Goal: Information Seeking & Learning: Learn about a topic

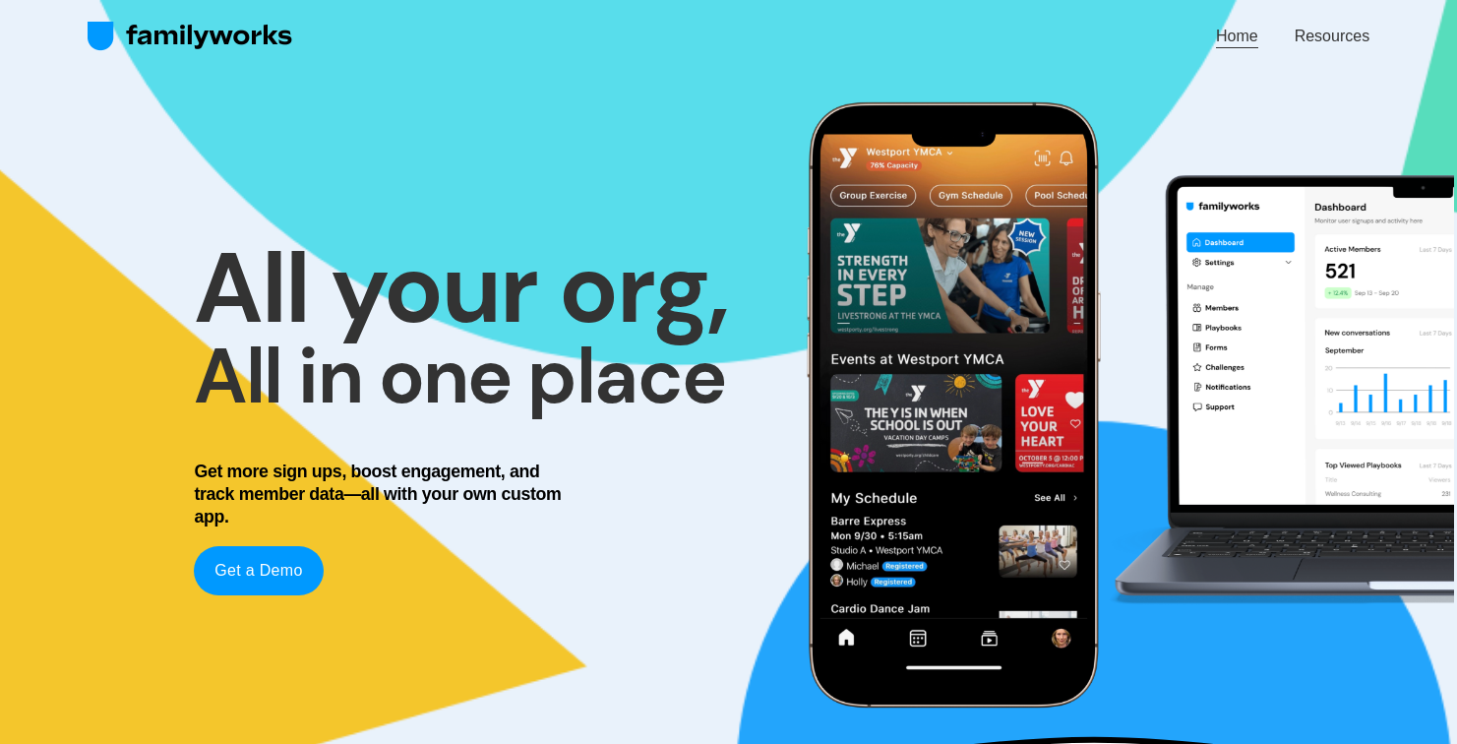
click at [1340, 30] on link "Resources" at bounding box center [1332, 36] width 75 height 27
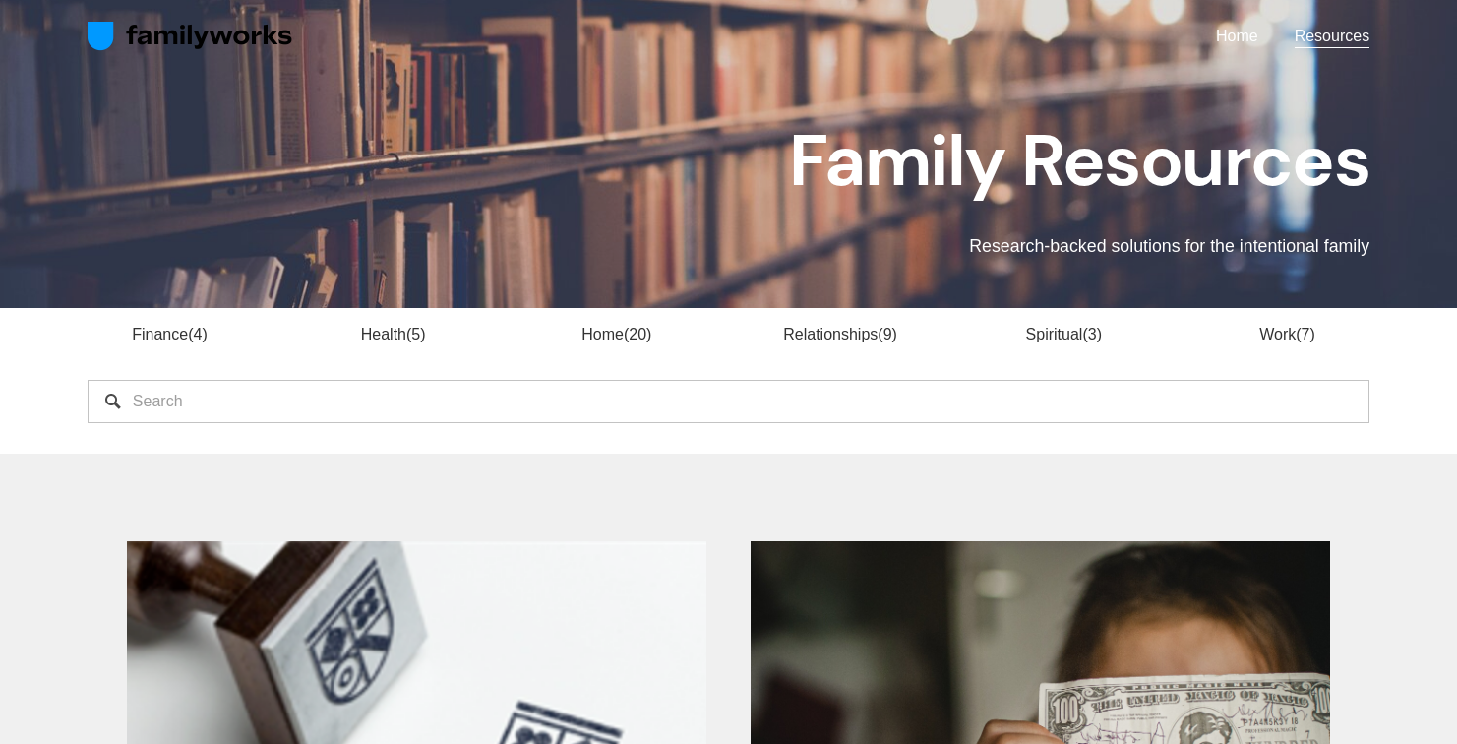
click at [843, 334] on link "Relationships 9" at bounding box center [840, 334] width 114 height 17
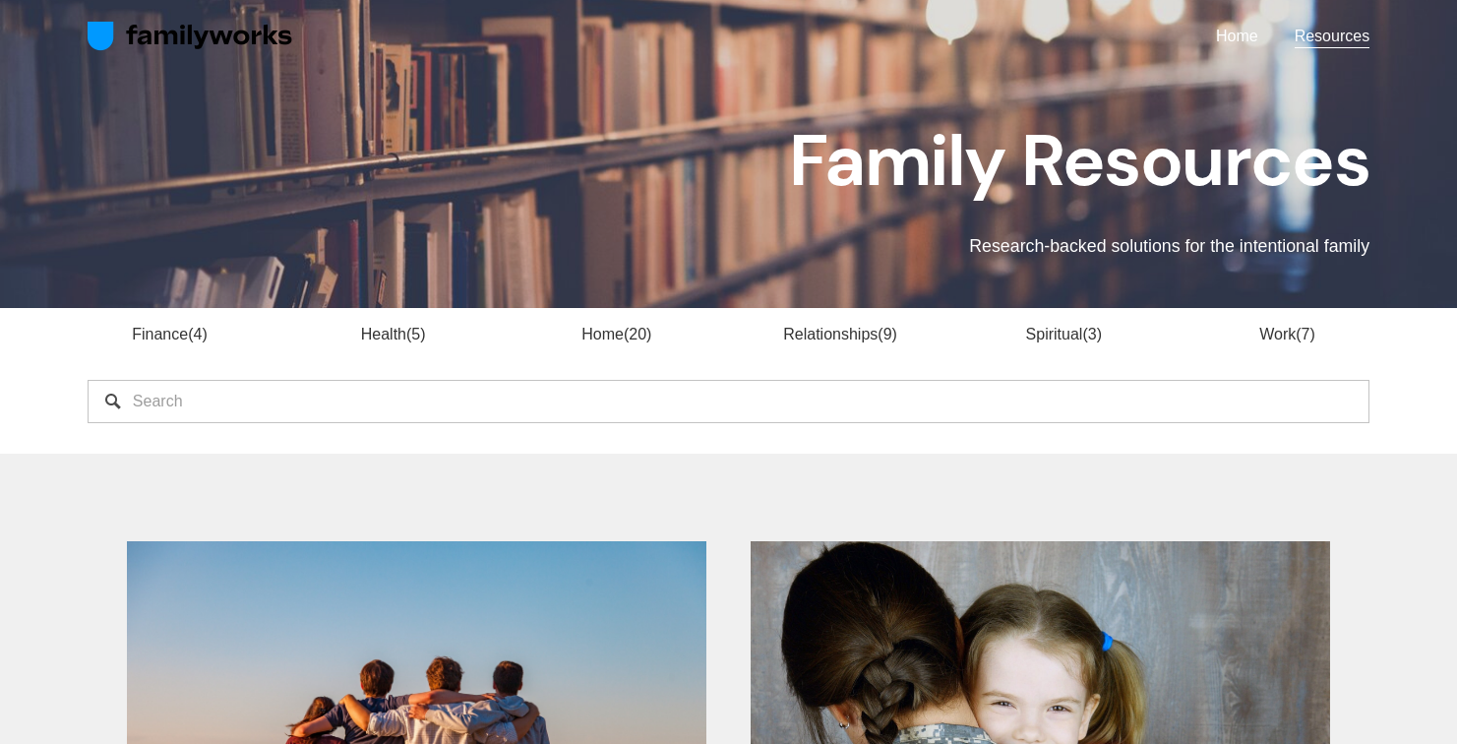
click at [1093, 352] on div "Finance 4 Health 5 Home 20 Relationships 9 Spiritual 3 Work 7" at bounding box center [728, 343] width 1315 height 40
click at [1091, 332] on span "3" at bounding box center [1092, 334] width 20 height 17
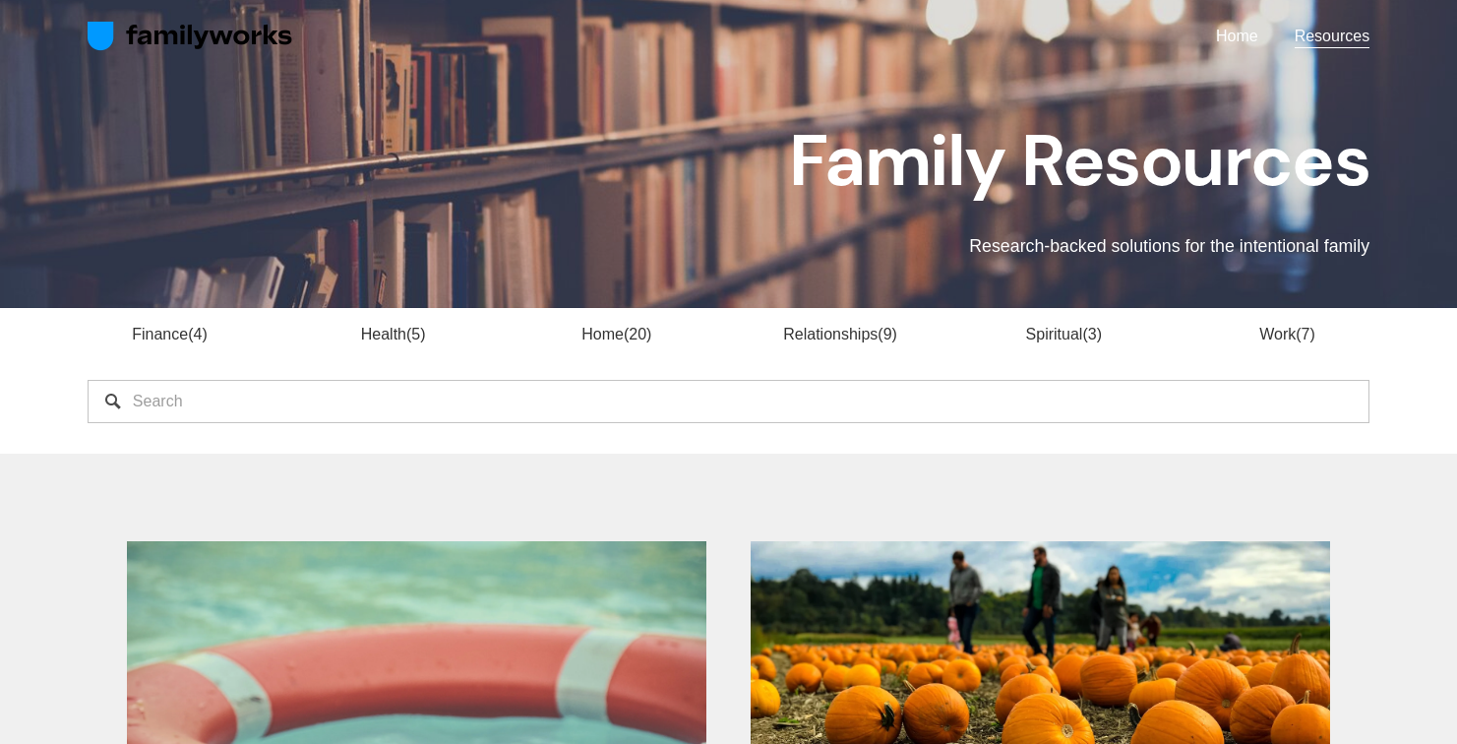
click at [323, 332] on li "Health 5" at bounding box center [393, 335] width 164 height 24
click at [403, 332] on link "Health 5" at bounding box center [393, 334] width 65 height 17
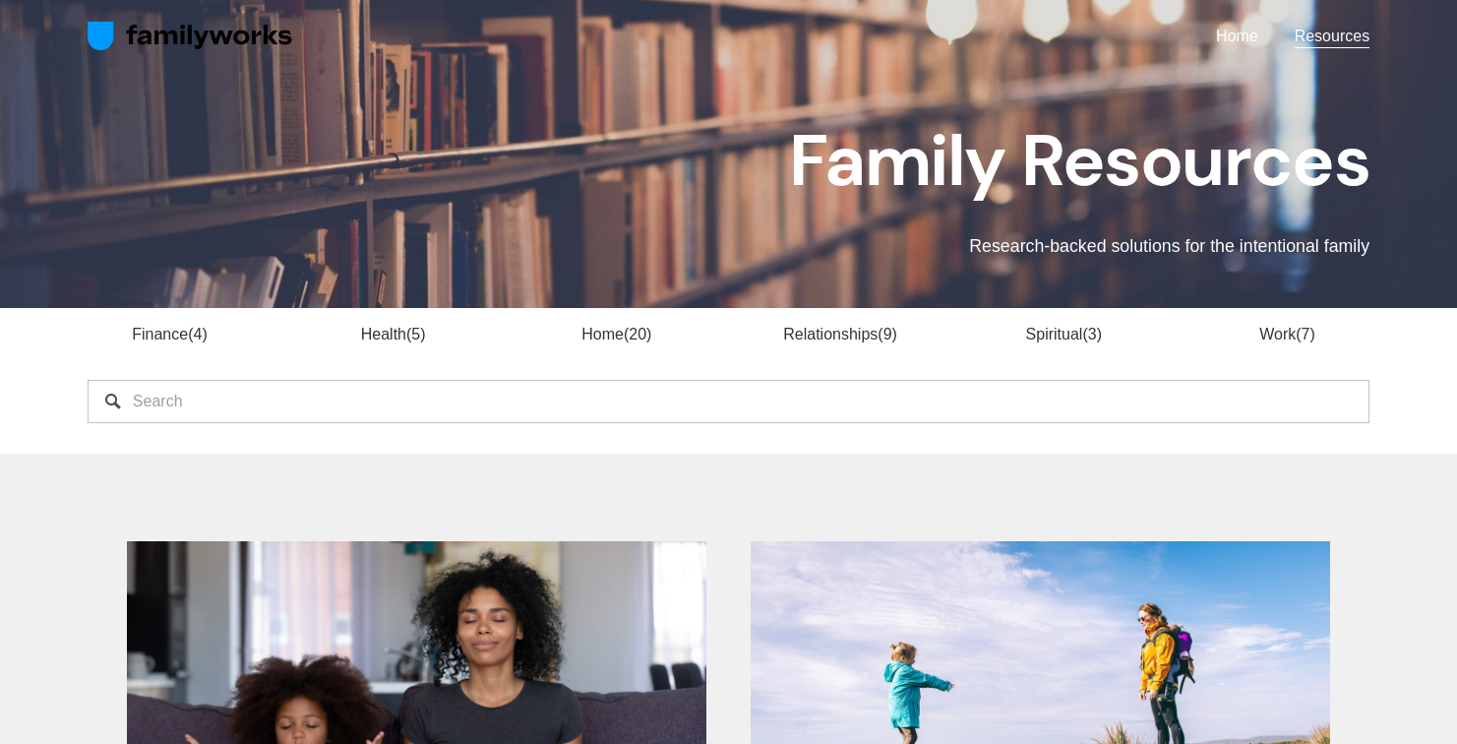
click at [648, 317] on div "Finance 4 Health 5 Home 20 Relationships 9 Spiritual 3 7" at bounding box center [728, 381] width 1457 height 147
click at [638, 331] on span "20" at bounding box center [638, 334] width 28 height 17
